Goal: Task Accomplishment & Management: Manage account settings

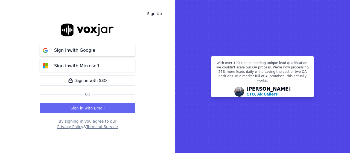
click at [114, 53] on button "Sign in with Google" at bounding box center [88, 50] width 96 height 12
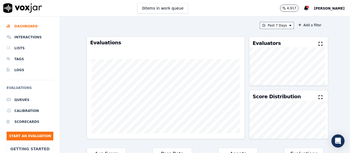
click at [174, 28] on div "Past 7 Days Add a filter" at bounding box center [205, 25] width 237 height 7
click at [309, 8] on div at bounding box center [308, 7] width 3 height 3
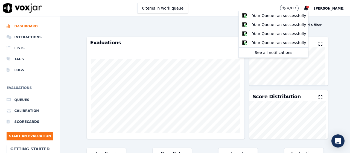
click at [335, 10] on span "[PERSON_NAME]" at bounding box center [329, 9] width 31 height 4
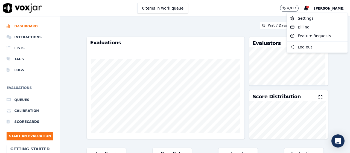
click at [335, 9] on span "[PERSON_NAME]" at bounding box center [329, 9] width 31 height 4
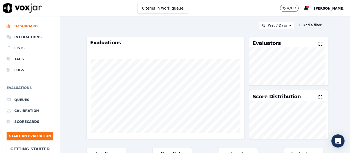
click at [335, 9] on span "[PERSON_NAME]" at bounding box center [329, 9] width 31 height 4
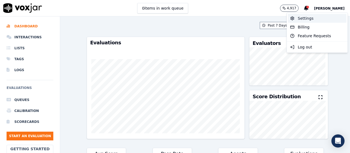
click at [313, 17] on div "Settings" at bounding box center [317, 18] width 59 height 9
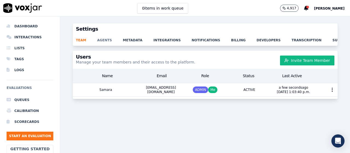
click at [101, 39] on link "agents" at bounding box center [110, 39] width 26 height 8
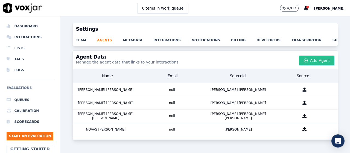
click at [314, 65] on button "Add Agent" at bounding box center [316, 61] width 35 height 10
click at [306, 61] on icon "button" at bounding box center [306, 60] width 0 height 1
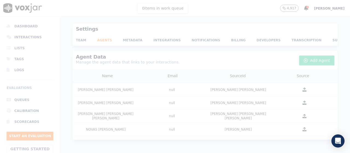
click at [300, 56] on div at bounding box center [175, 76] width 350 height 153
drag, startPoint x: 306, startPoint y: 62, endPoint x: 307, endPoint y: 67, distance: 4.4
click at [306, 62] on div at bounding box center [175, 76] width 350 height 153
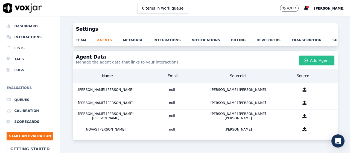
click at [313, 65] on button "Add Agent" at bounding box center [316, 61] width 35 height 10
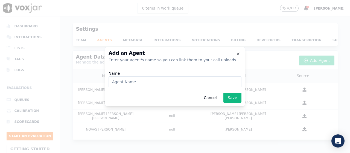
type input "p"
type input "PADILLA RODRIGUEZ DANIELA"
click at [231, 97] on button "Save" at bounding box center [233, 98] width 18 height 10
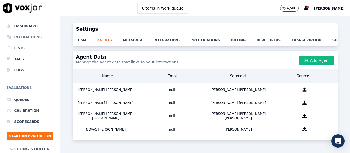
click at [30, 35] on li "Interactions" at bounding box center [30, 37] width 47 height 11
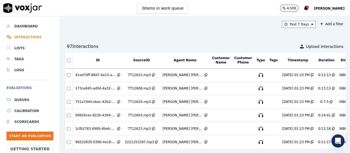
click at [22, 39] on li "Interactions" at bounding box center [30, 37] width 47 height 11
click at [332, 136] on div "Open Intercom Messenger" at bounding box center [338, 141] width 15 height 15
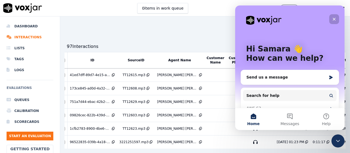
scroll to position [0, 11]
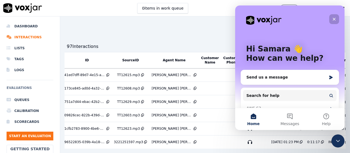
click at [333, 19] on icon "Close" at bounding box center [334, 19] width 4 height 4
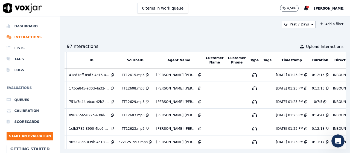
scroll to position [0, 0]
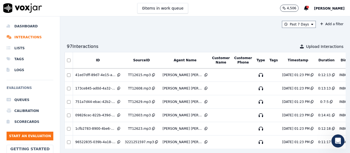
click at [179, 60] on button "Agent Name" at bounding box center [185, 60] width 23 height 4
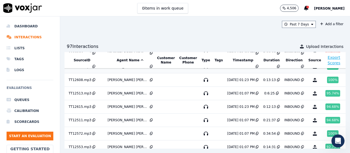
scroll to position [198, 64]
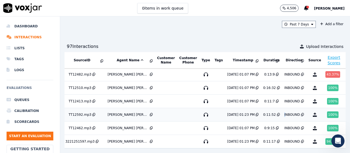
click at [285, 113] on div "INBOUND" at bounding box center [293, 115] width 16 height 4
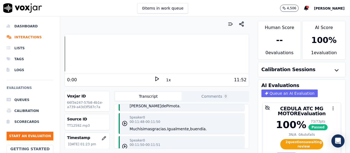
scroll to position [4521, 0]
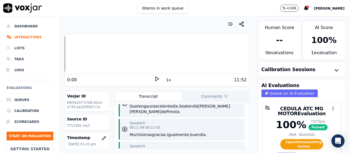
click at [154, 81] on icon at bounding box center [156, 78] width 5 height 5
click at [154, 80] on icon at bounding box center [156, 78] width 5 height 5
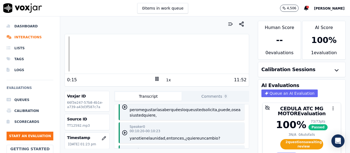
click at [156, 81] on icon at bounding box center [156, 78] width 5 height 5
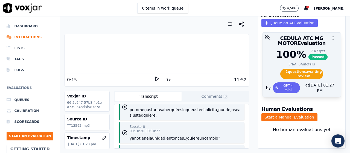
scroll to position [82, 0]
click at [290, 33] on div at bounding box center [302, 38] width 78 height 11
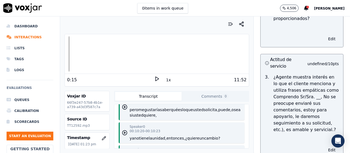
scroll to position [1013, 0]
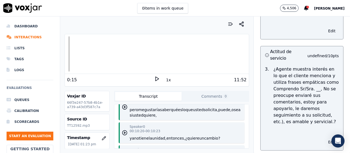
click at [325, 138] on button "Edit" at bounding box center [332, 142] width 14 height 8
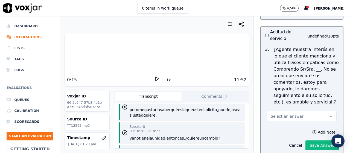
scroll to position [1068, 0]
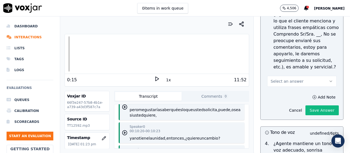
click at [305, 76] on button "Select an answer" at bounding box center [302, 81] width 70 height 11
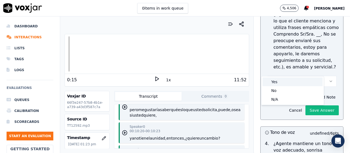
click at [289, 79] on div "Yes" at bounding box center [293, 81] width 60 height 9
click at [286, 82] on div "Yes" at bounding box center [293, 81] width 60 height 9
drag, startPoint x: 286, startPoint y: 82, endPoint x: 298, endPoint y: 70, distance: 17.2
click at [286, 82] on div "Yes" at bounding box center [293, 81] width 60 height 9
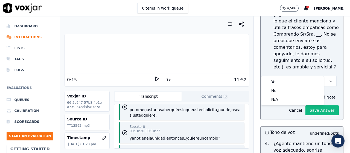
click at [333, 80] on div "PROFESIONALISMO 37 pts Personalización 5 / 5 pts 1 . ¿El agente personaliza al …" at bounding box center [302, 145] width 92 height 827
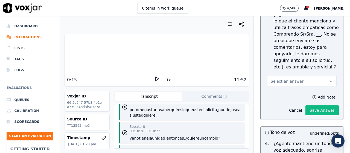
drag, startPoint x: 325, startPoint y: 77, endPoint x: 324, endPoint y: 80, distance: 4.0
click at [325, 89] on div "Add Note Cancel Save Answer" at bounding box center [302, 104] width 83 height 31
click at [313, 95] on icon "button" at bounding box center [315, 97] width 4 height 4
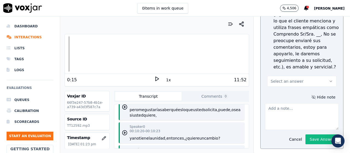
click at [309, 76] on button "Select an answer" at bounding box center [302, 81] width 70 height 11
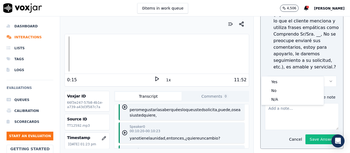
click at [309, 76] on button "Select an answer" at bounding box center [302, 81] width 70 height 11
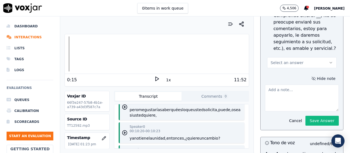
scroll to position [1095, 0]
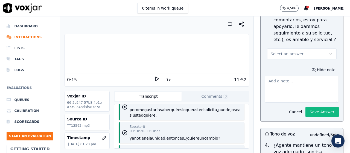
click at [308, 48] on button "Select an answer" at bounding box center [302, 53] width 70 height 11
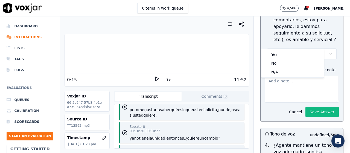
click at [307, 48] on button "Select an answer" at bounding box center [302, 53] width 70 height 11
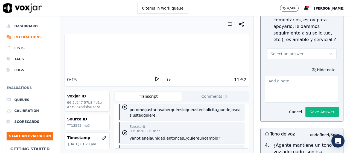
drag, startPoint x: 300, startPoint y: 41, endPoint x: 298, endPoint y: 44, distance: 3.3
click at [300, 48] on button "Select an answer" at bounding box center [302, 53] width 70 height 11
click at [275, 62] on div "No" at bounding box center [293, 63] width 60 height 9
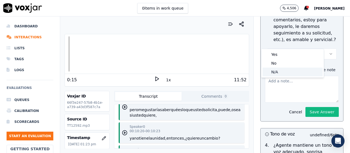
click at [277, 73] on div "N/A" at bounding box center [293, 72] width 60 height 9
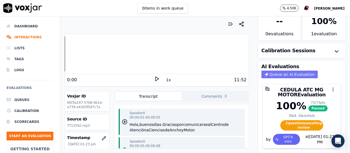
scroll to position [27, 0]
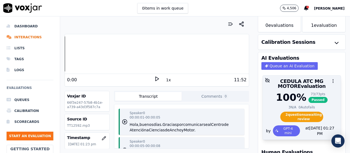
click at [279, 92] on div "100 %" at bounding box center [291, 97] width 30 height 11
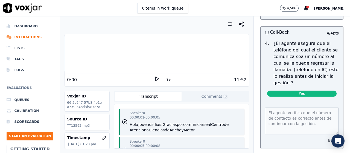
scroll to position [493, 0]
